Goal: Task Accomplishment & Management: Use online tool/utility

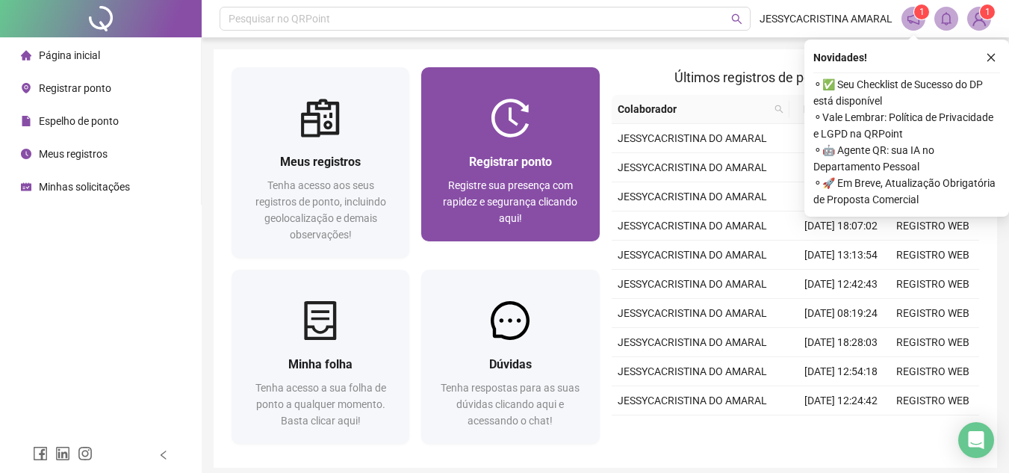
click at [523, 177] on div "Registre sua presença com rapidez e segurança clicando aqui!" at bounding box center [510, 201] width 142 height 49
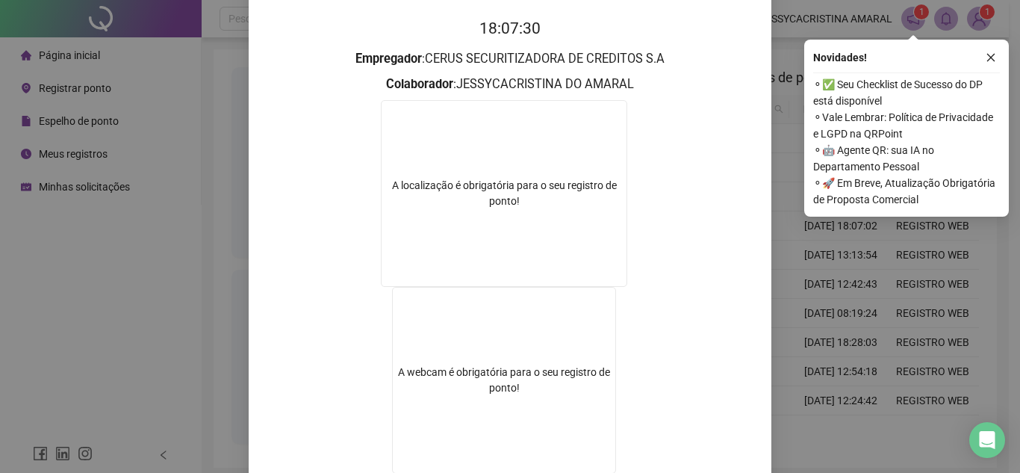
scroll to position [248, 0]
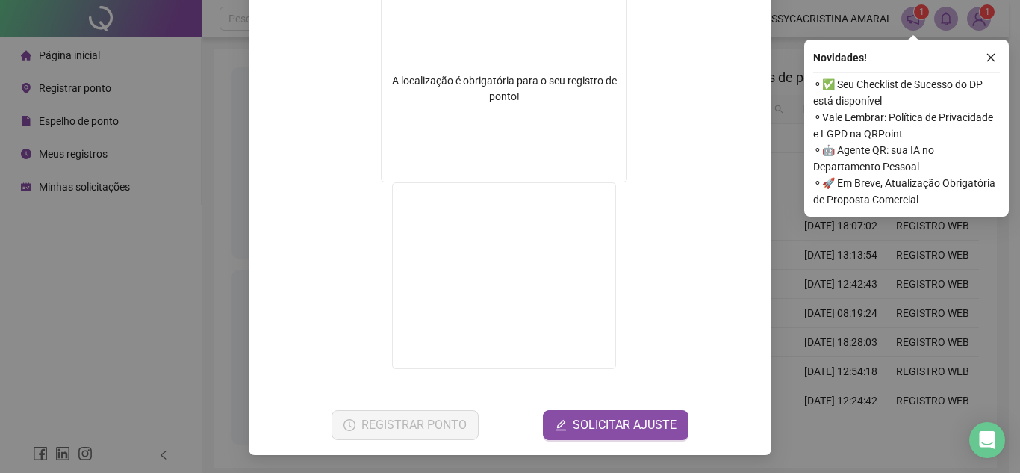
click at [46, 367] on div "Registro de ponto web 18:07:36 Empregador : CERUS SECURITIZADORA DE CREDITOS S.…" at bounding box center [510, 236] width 1020 height 473
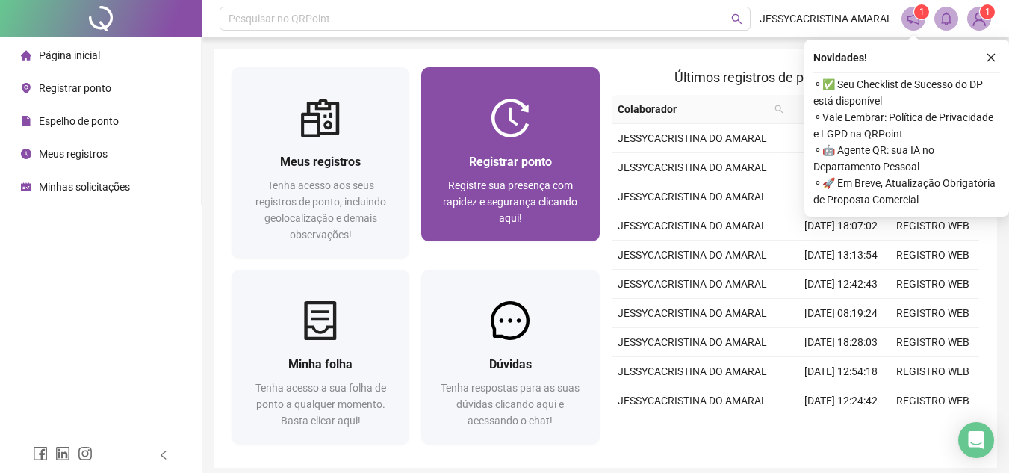
click at [506, 181] on span "Registre sua presença com rapidez e segurança clicando aqui!" at bounding box center [510, 201] width 134 height 45
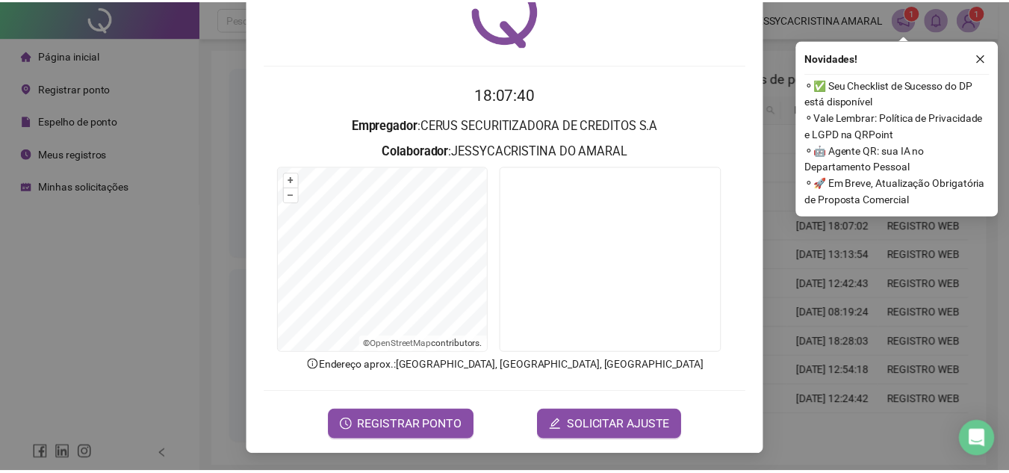
scroll to position [78, 0]
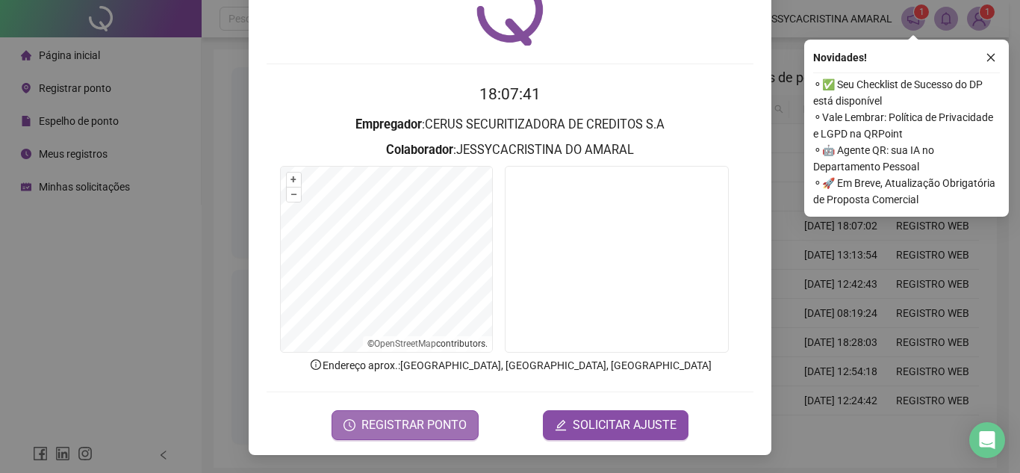
click at [384, 428] on span "REGISTRAR PONTO" at bounding box center [413, 425] width 105 height 18
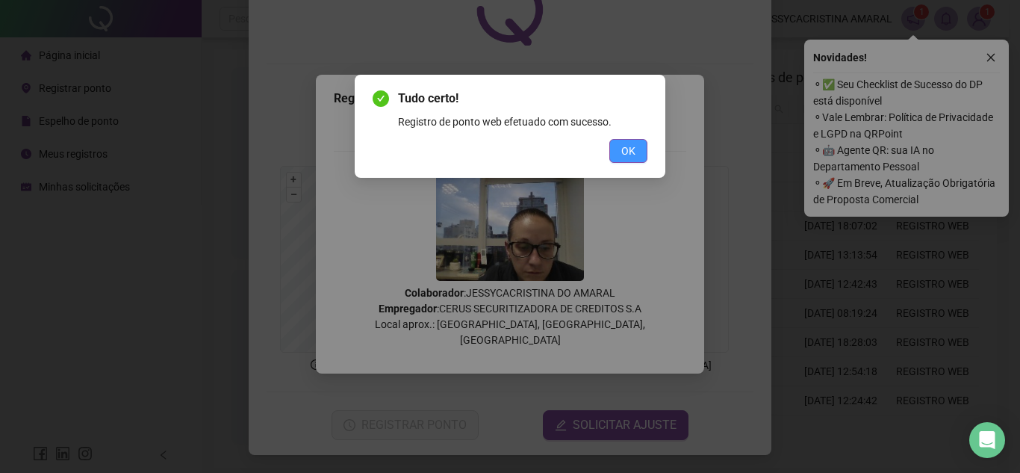
click at [629, 149] on span "OK" at bounding box center [628, 151] width 14 height 16
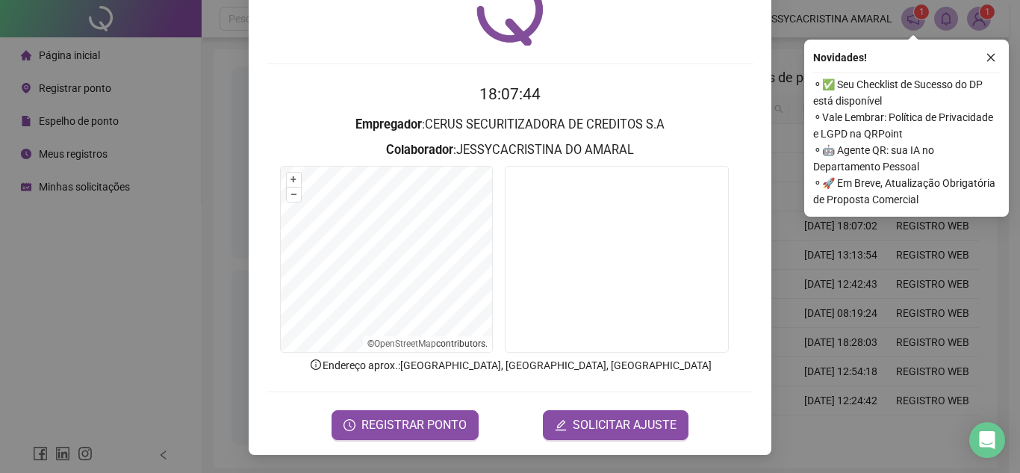
click at [52, 329] on div "Registro de ponto web 18:07:44 Empregador : CERUS SECURITIZADORA DE CREDITOS S.…" at bounding box center [510, 236] width 1020 height 473
